Goal: Task Accomplishment & Management: Manage account settings

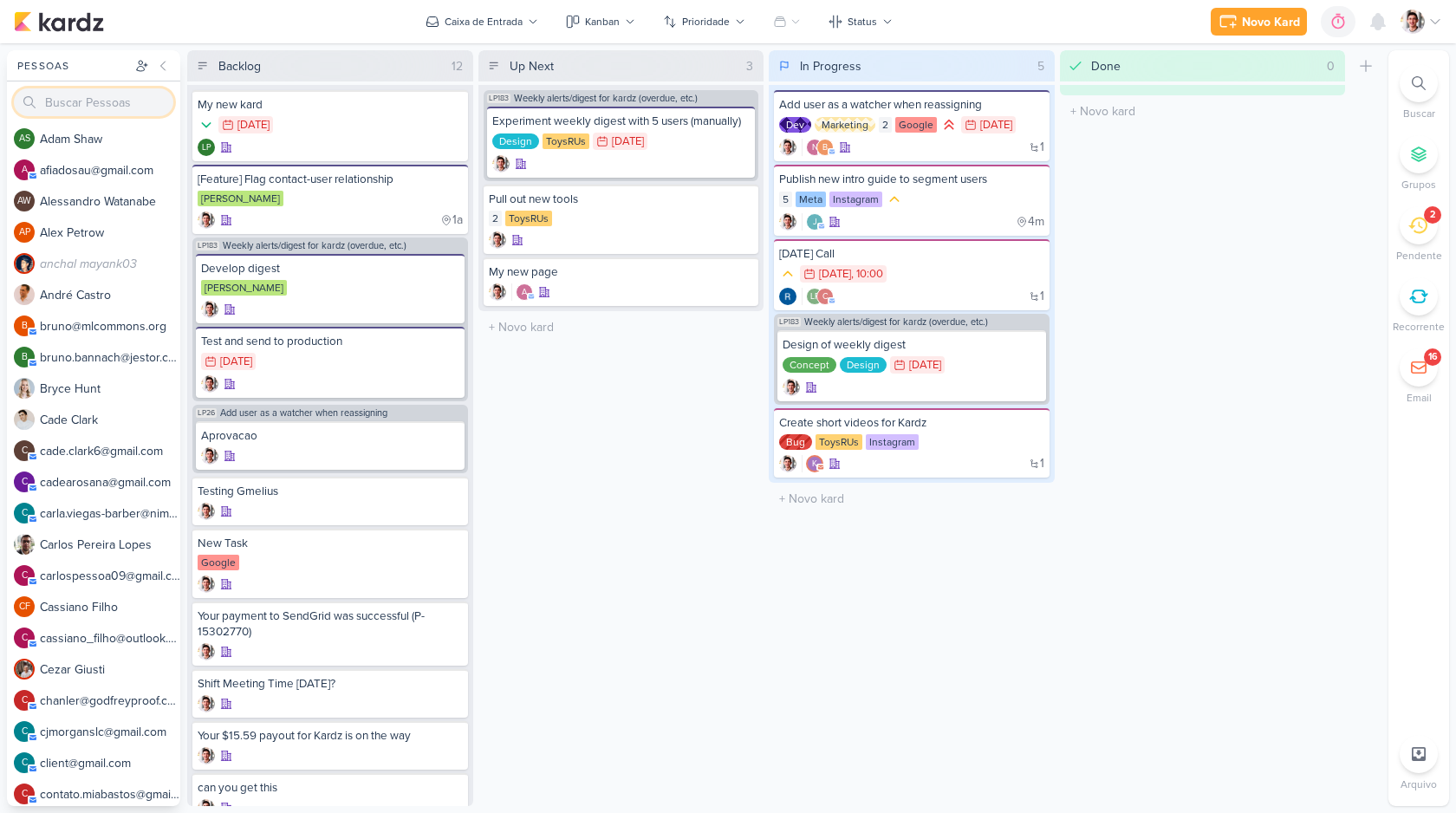
click at [90, 102] on input "search" at bounding box center [93, 103] width 160 height 28
paste input "[PERSON_NAME][EMAIL_ADDRESS][DOMAIN_NAME]"
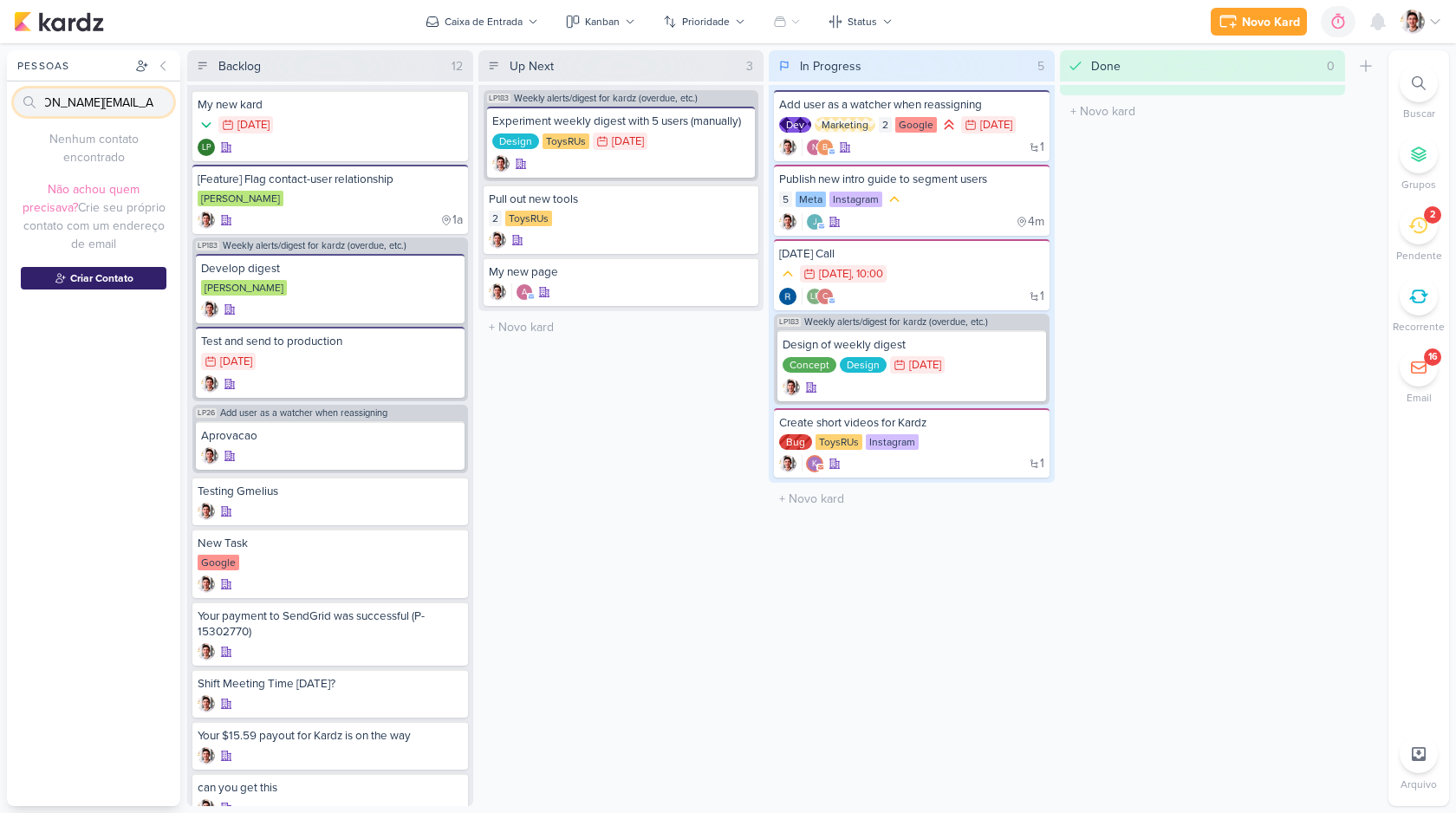
type input "[PERSON_NAME][EMAIL_ADDRESS][DOMAIN_NAME]"
click at [83, 283] on button "Criar Contato" at bounding box center [93, 278] width 146 height 22
type input "[PERSON_NAME][EMAIL_ADDRESS][DOMAIN_NAME]"
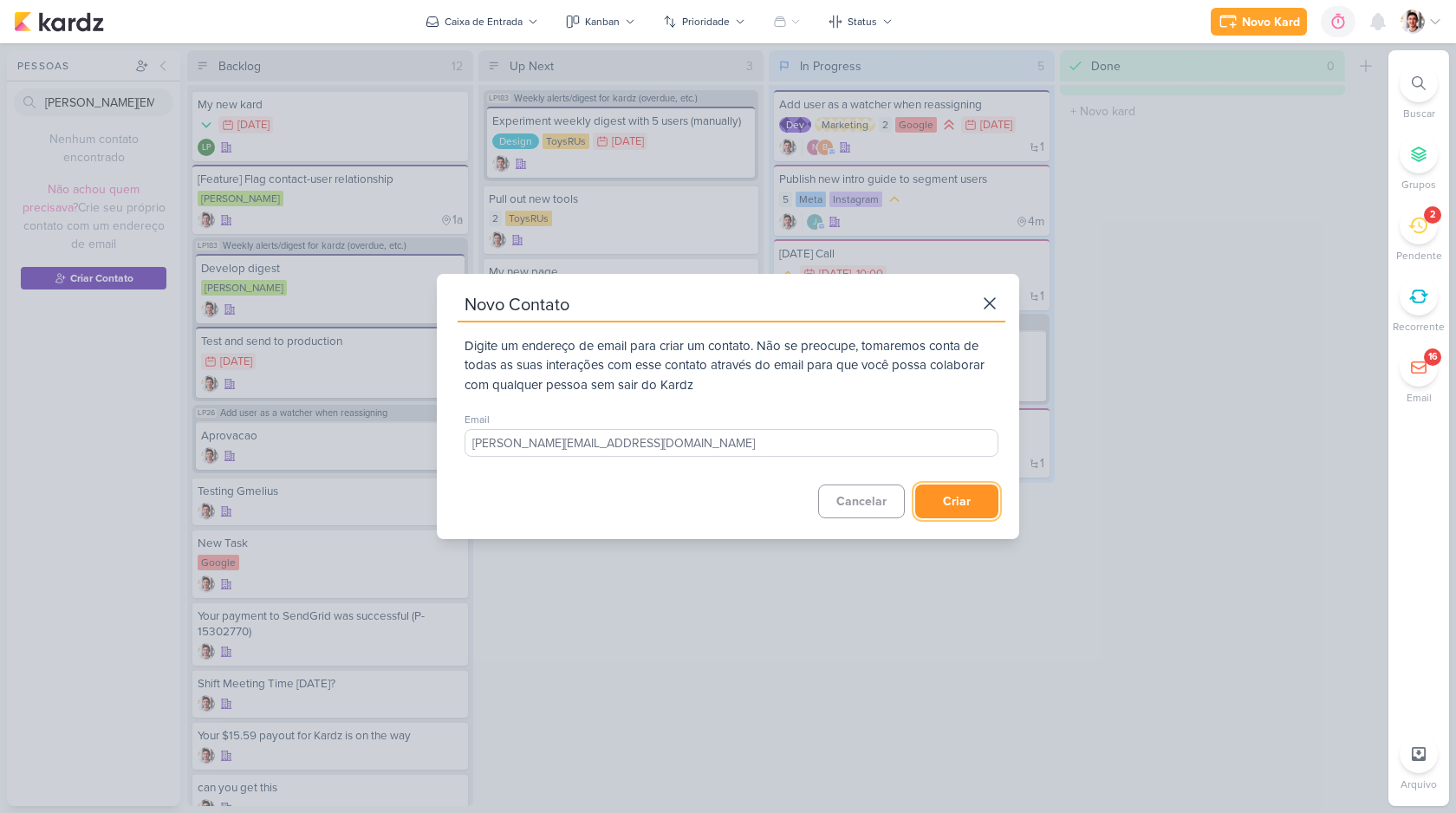
click at [956, 491] on button "Criar" at bounding box center [956, 502] width 83 height 34
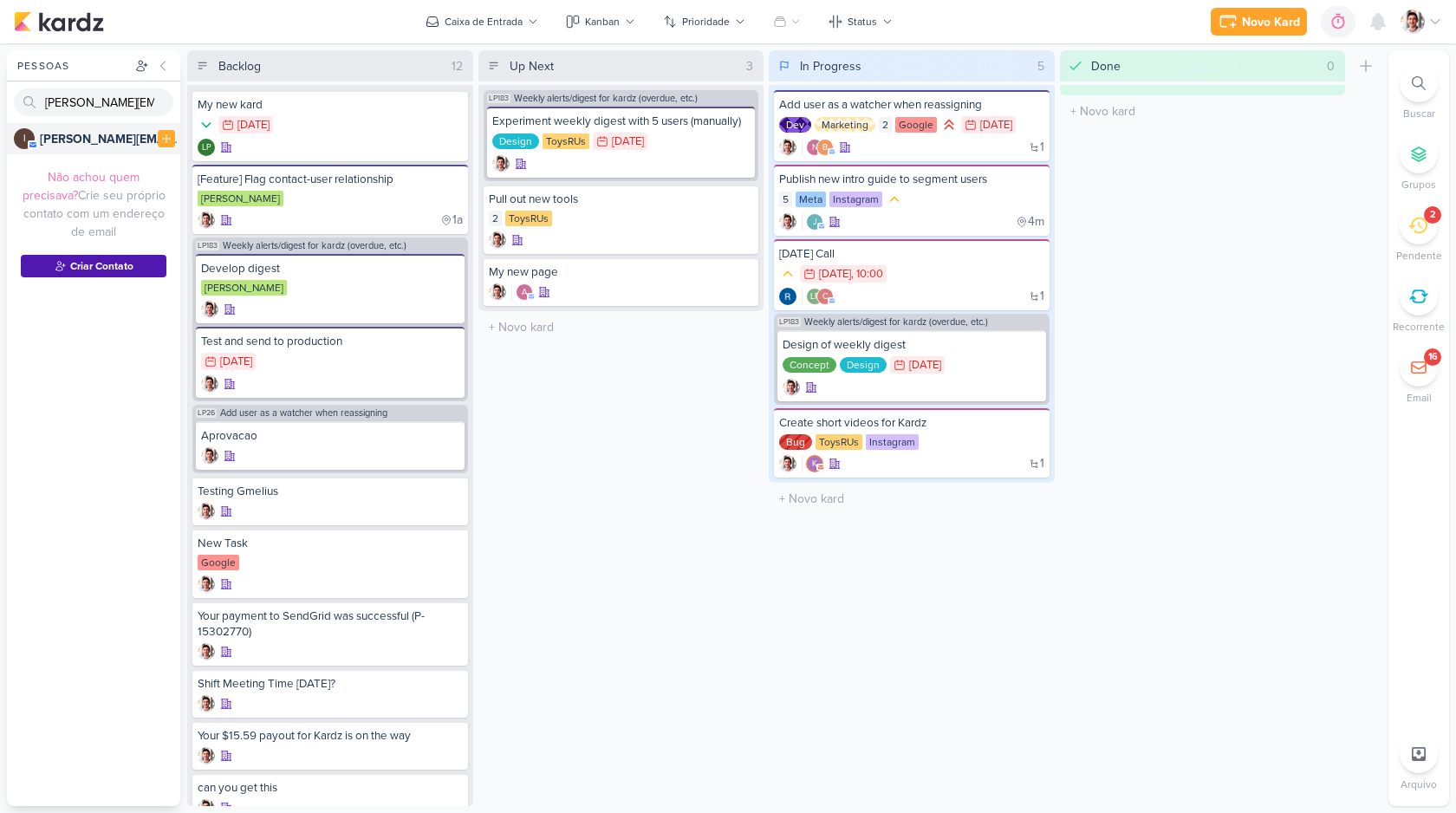
click at [128, 135] on strong "[PERSON_NAME][EMAIL_ADDRESS][DOMAIN_NAME]" at bounding box center [189, 139] width 298 height 15
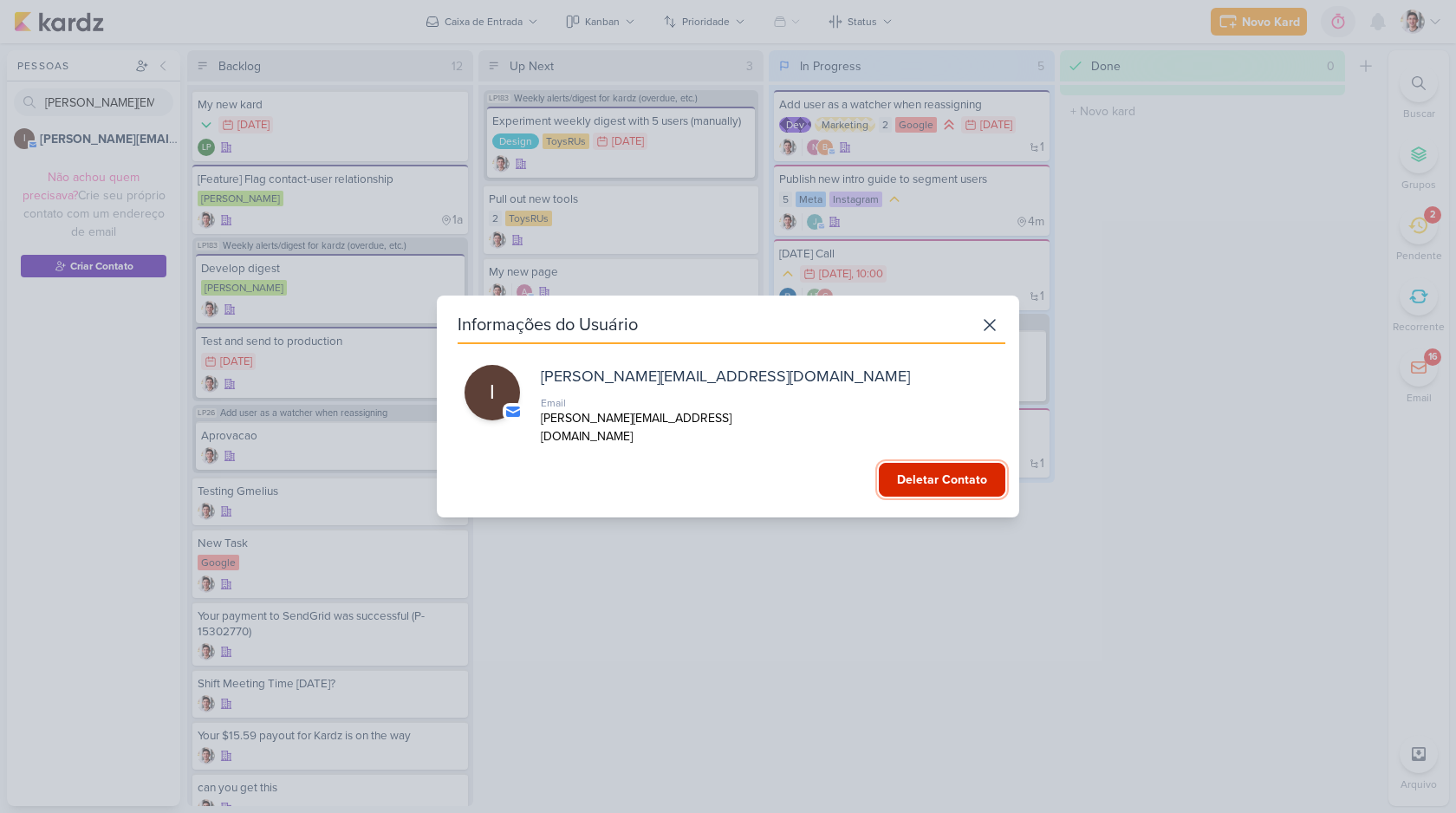
click at [997, 473] on button "Deletar Contato" at bounding box center [941, 479] width 126 height 34
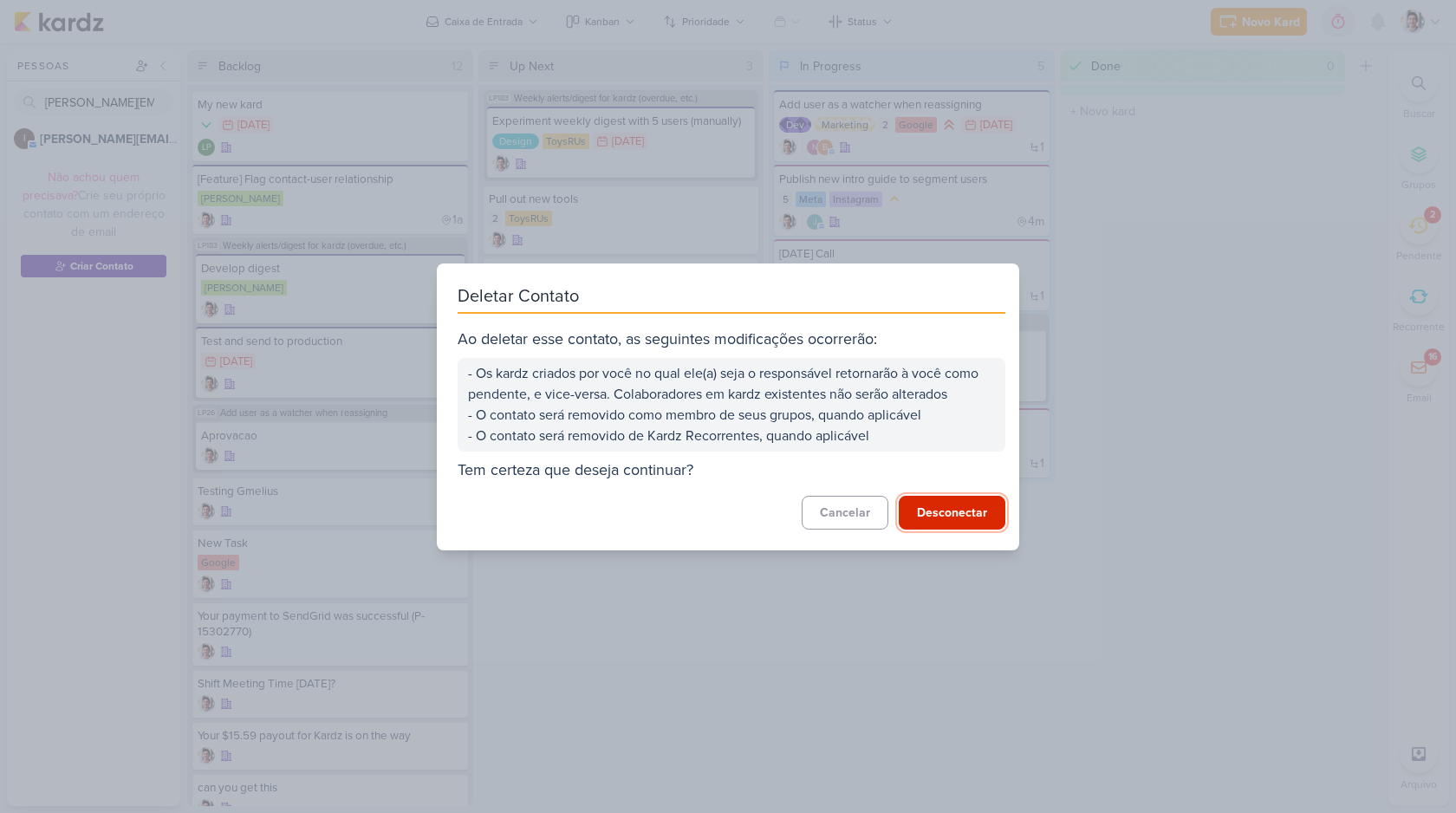
click at [928, 510] on button "Desconectar" at bounding box center [952, 513] width 106 height 34
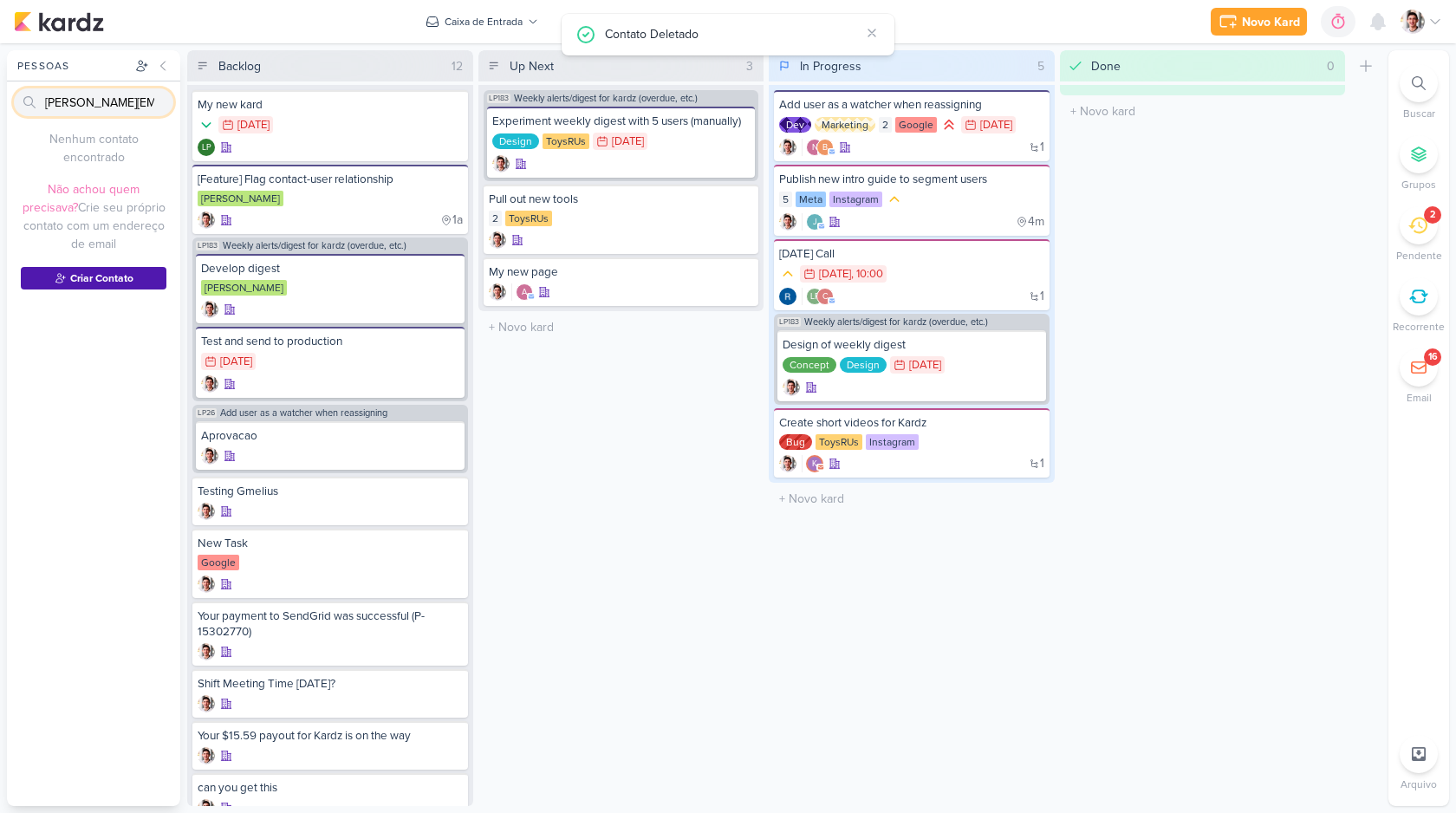
click at [160, 101] on input "[PERSON_NAME][EMAIL_ADDRESS][DOMAIN_NAME]" at bounding box center [93, 103] width 160 height 28
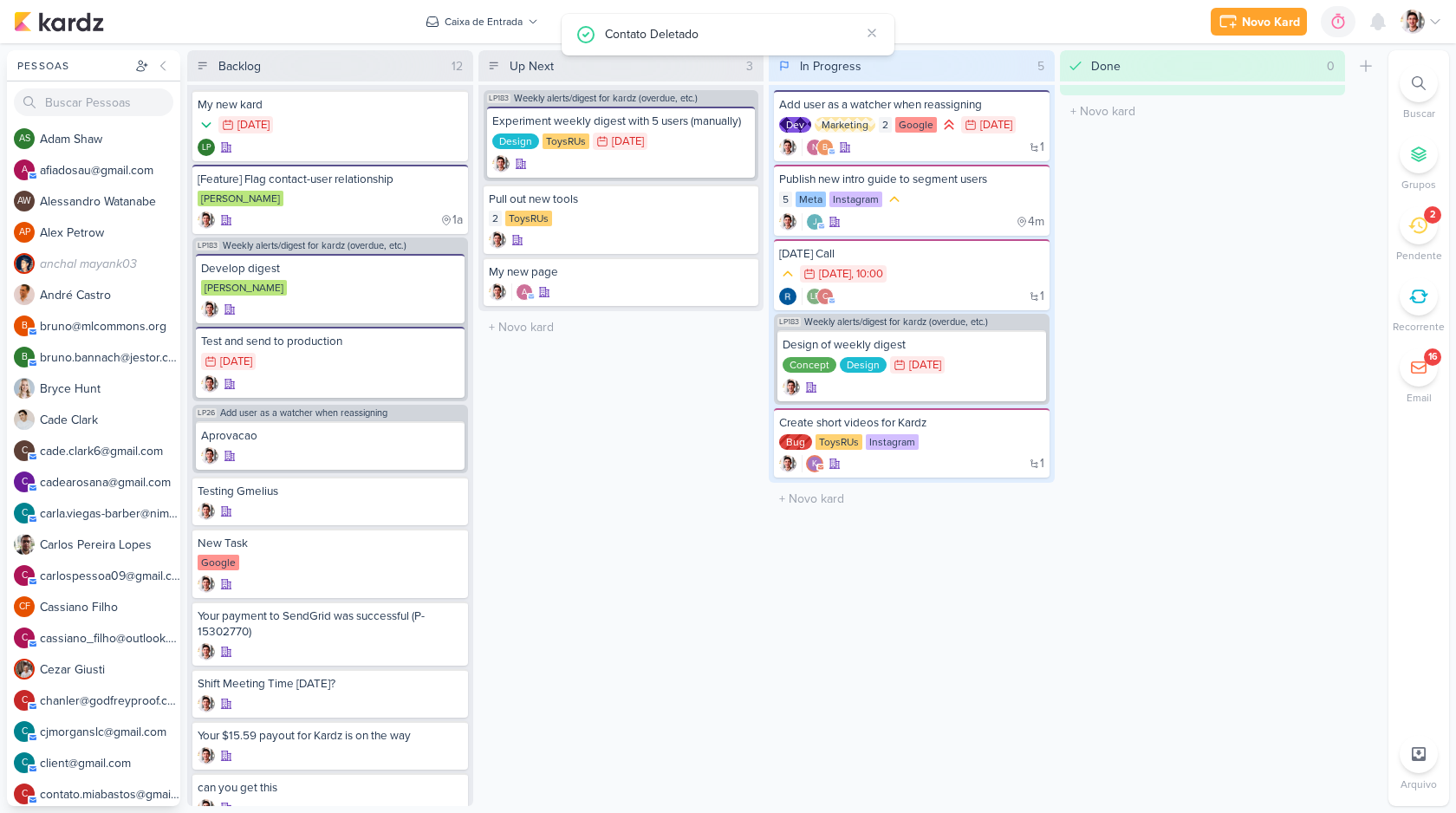
click at [726, 441] on div "Up Next 3 Mover Para Esquerda Mover Para Direita [GEOGRAPHIC_DATA] LP183 Weekly…" at bounding box center [621, 428] width 286 height 756
click at [1413, 21] on img at bounding box center [1412, 21] width 24 height 24
click at [1418, 22] on img at bounding box center [1412, 21] width 24 height 24
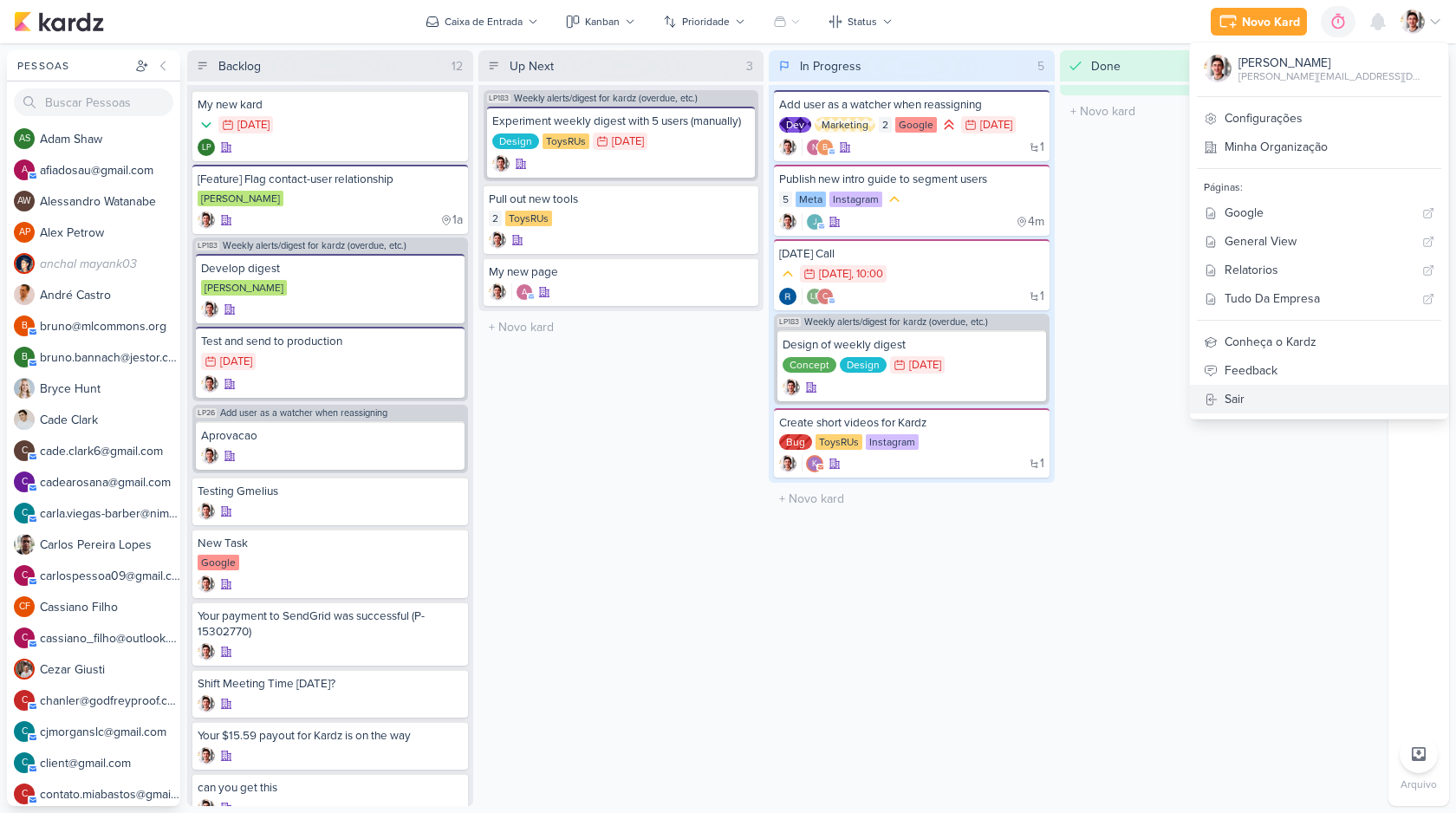
click at [1322, 389] on link "Sair" at bounding box center [1319, 399] width 258 height 29
